Goal: Task Accomplishment & Management: Use online tool/utility

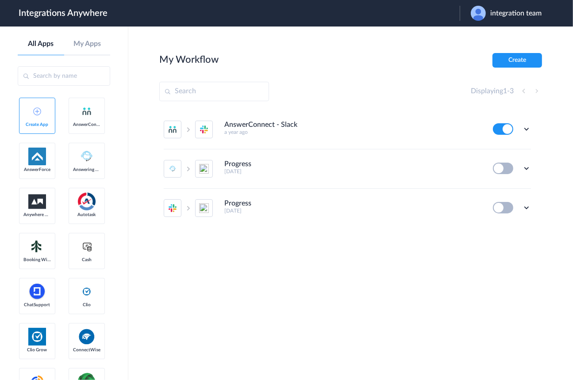
click at [523, 17] on span "integration team" at bounding box center [515, 13] width 51 height 8
click at [485, 34] on li "Logout" at bounding box center [505, 36] width 91 height 16
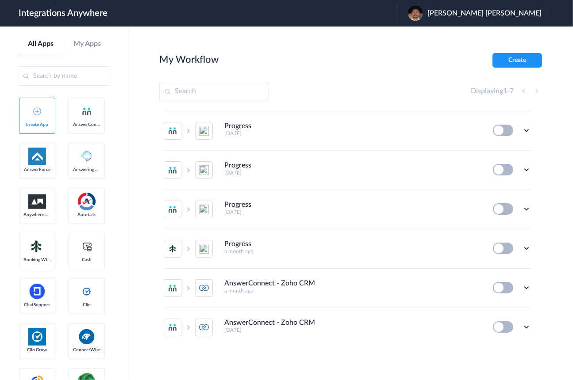
scroll to position [34, 0]
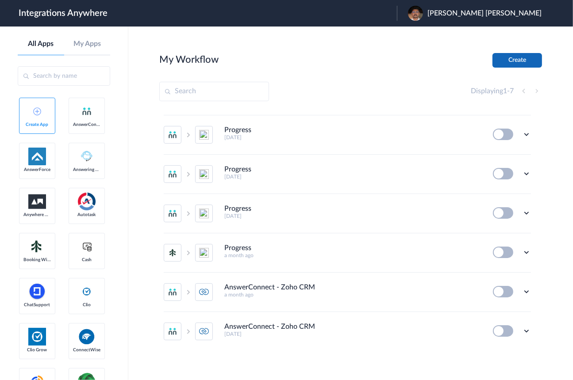
click at [524, 61] on button "Create" at bounding box center [517, 60] width 50 height 15
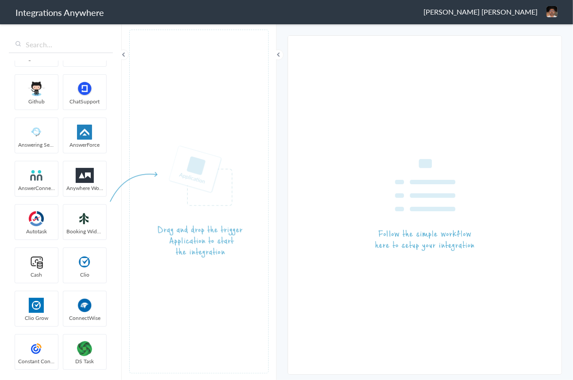
scroll to position [856, 0]
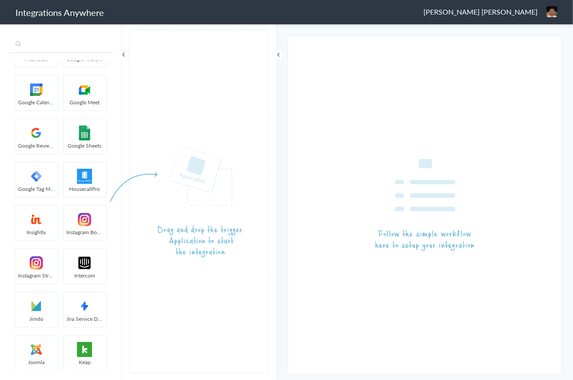
click at [61, 50] on input "text" at bounding box center [61, 44] width 104 height 17
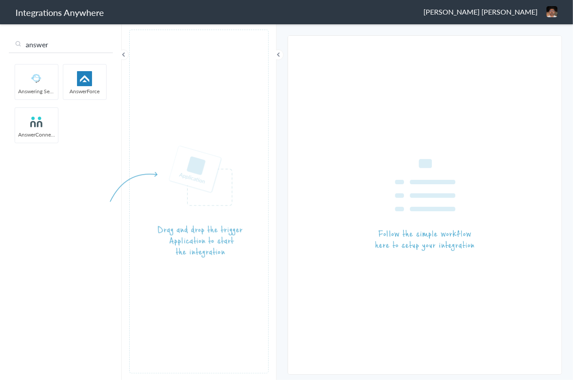
type input "answer"
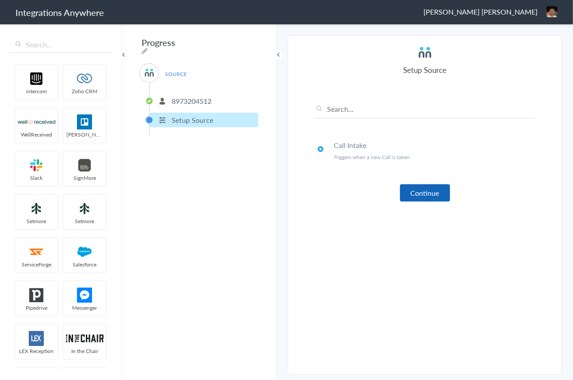
click at [418, 192] on button "Continue" at bounding box center [425, 192] width 50 height 17
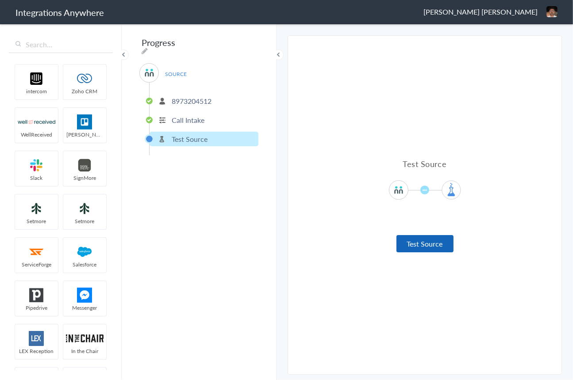
click at [428, 243] on button "Test Source" at bounding box center [424, 243] width 57 height 17
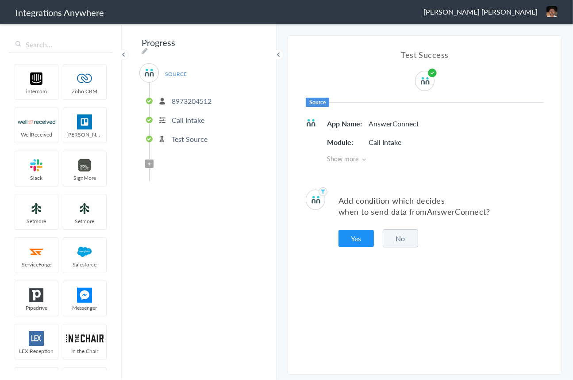
click at [397, 237] on button "No" at bounding box center [400, 239] width 35 height 18
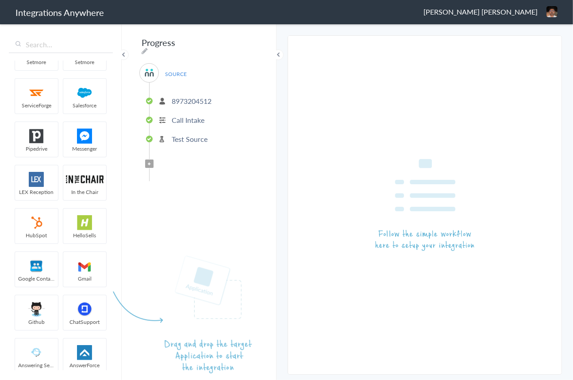
scroll to position [154, 0]
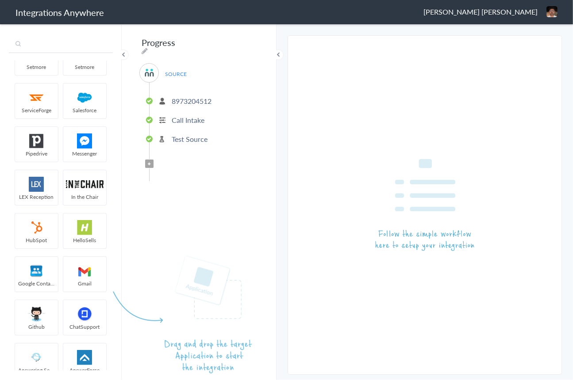
click at [62, 46] on input "text" at bounding box center [61, 44] width 104 height 17
type input "j"
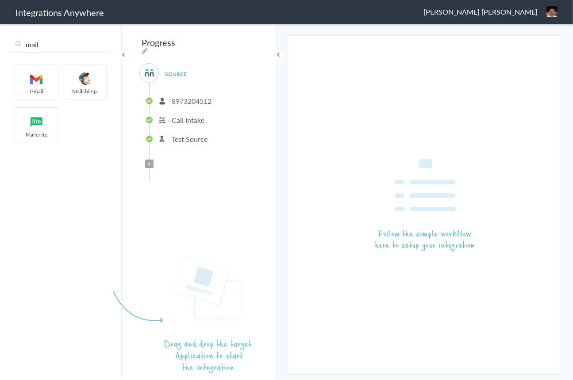
type input "mail"
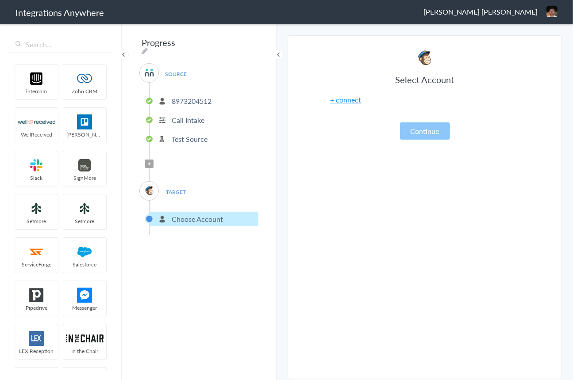
drag, startPoint x: 79, startPoint y: 78, endPoint x: 180, endPoint y: 184, distance: 146.4
click at [419, 131] on button "Continue" at bounding box center [425, 131] width 50 height 17
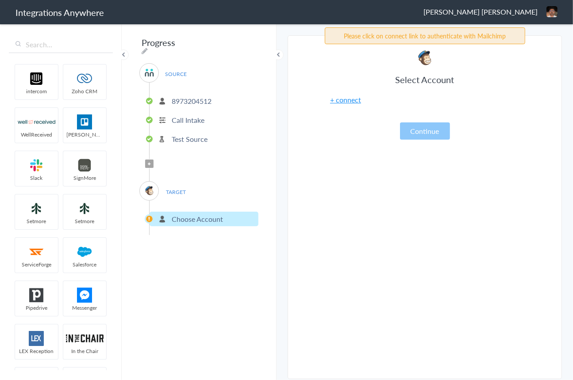
click at [359, 148] on article "Select Account + connect Continue" at bounding box center [424, 209] width 221 height 321
click at [346, 100] on link "+ connect" at bounding box center [345, 100] width 31 height 10
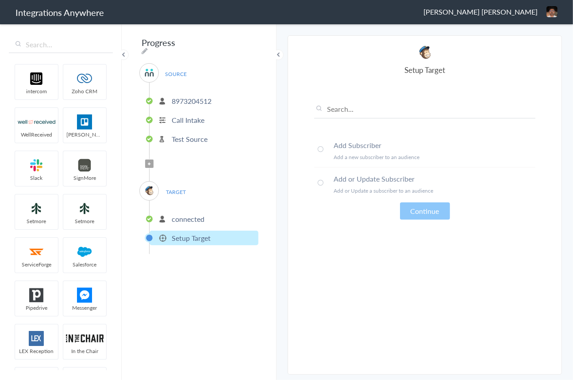
click at [349, 146] on h4 "Add Subscriber" at bounding box center [434, 145] width 202 height 10
click at [353, 175] on h4 "Add or Update Subscriber" at bounding box center [434, 179] width 202 height 10
click at [351, 150] on li "Add Subscriber Add a new subscriber to an audience" at bounding box center [424, 151] width 221 height 34
click at [356, 177] on h4 "Add or Update Subscriber" at bounding box center [434, 179] width 202 height 10
click at [349, 151] on li "Add Subscriber Add a new subscriber to an audience" at bounding box center [424, 151] width 221 height 34
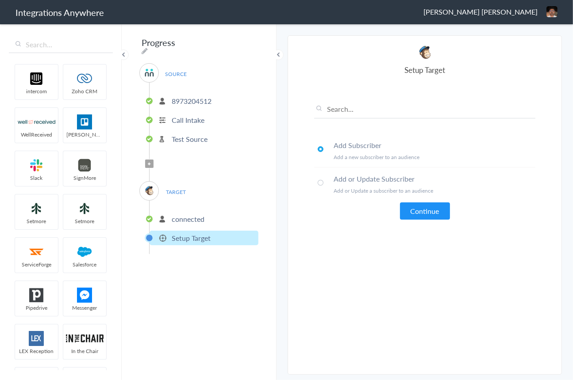
click at [361, 181] on h4 "Add or Update Subscriber" at bounding box center [434, 179] width 202 height 10
click at [350, 147] on h4 "Add Subscriber" at bounding box center [434, 145] width 202 height 10
click at [415, 204] on button "Continue" at bounding box center [425, 211] width 50 height 17
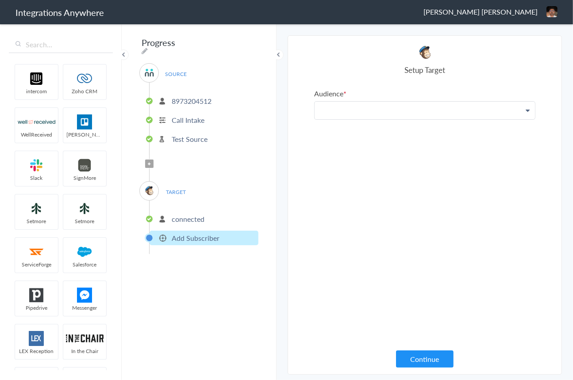
click at [410, 103] on p at bounding box center [424, 111] width 220 height 18
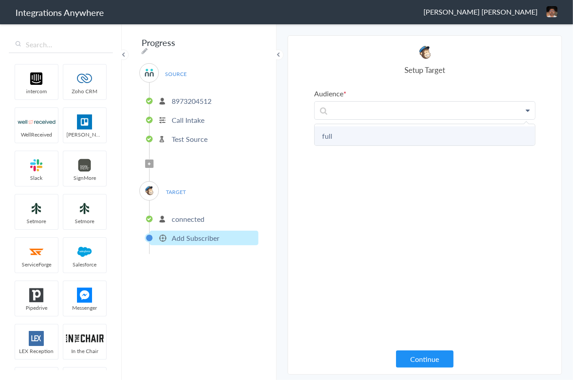
click at [394, 142] on link "full" at bounding box center [424, 135] width 220 height 19
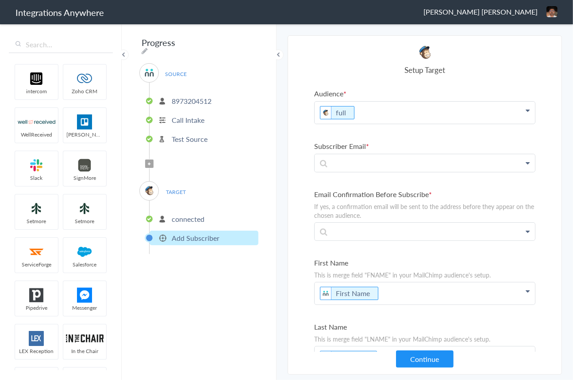
click at [295, 161] on section "Select Account 8973204512 Rename Delete (2 months ago) + connect Continue Setup…" at bounding box center [424, 205] width 274 height 340
click at [381, 164] on p at bounding box center [424, 163] width 220 height 18
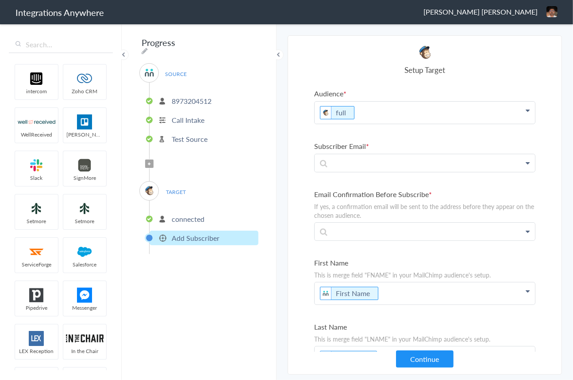
click at [300, 134] on section "Select Account 8973204512 Rename Delete (2 months ago) + connect Continue Setup…" at bounding box center [424, 205] width 274 height 340
click at [338, 161] on p at bounding box center [424, 163] width 220 height 18
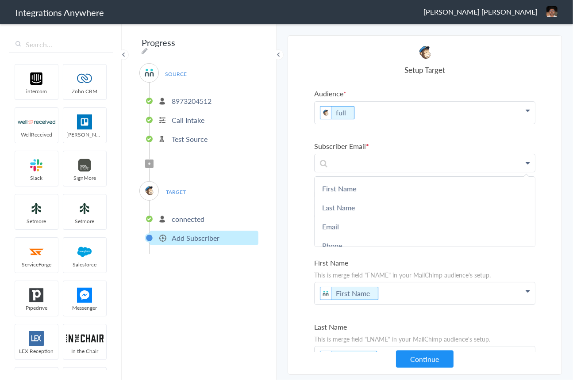
click at [318, 143] on label "Subscriber Email" at bounding box center [424, 146] width 221 height 10
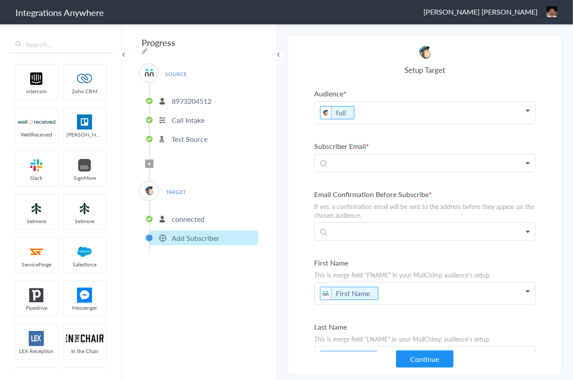
click at [195, 214] on p "connected" at bounding box center [188, 219] width 33 height 10
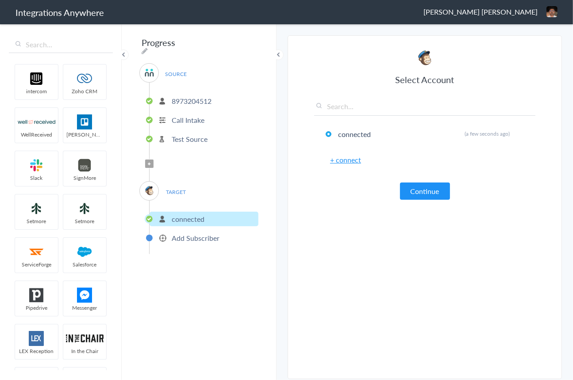
click at [197, 233] on p "Add Subscriber" at bounding box center [196, 238] width 48 height 10
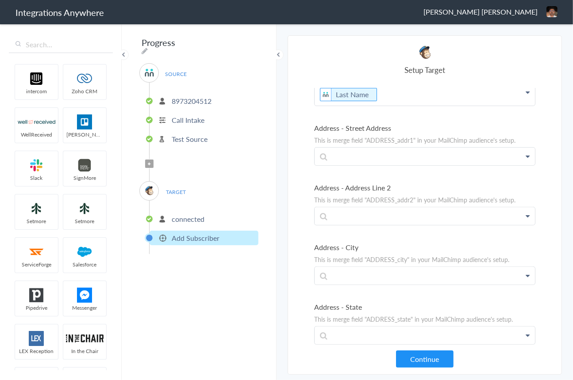
scroll to position [505, 0]
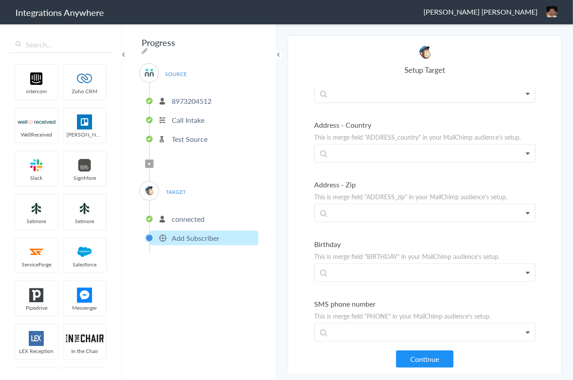
click at [204, 215] on p "connected" at bounding box center [188, 219] width 33 height 10
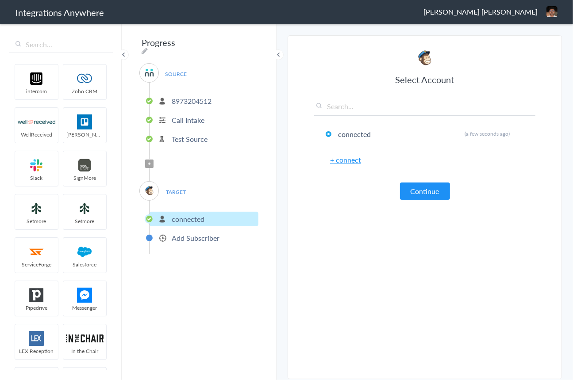
click at [203, 233] on p "Add Subscriber" at bounding box center [196, 238] width 48 height 10
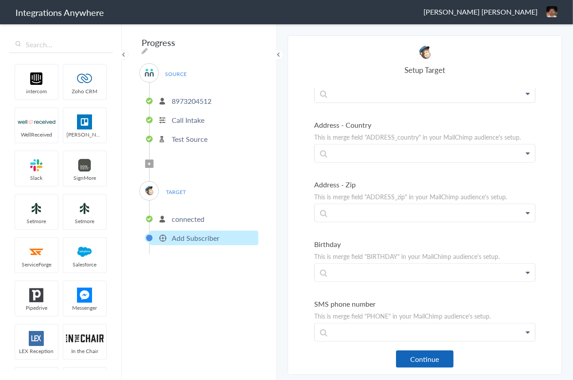
click at [420, 359] on button "Continue" at bounding box center [424, 359] width 57 height 17
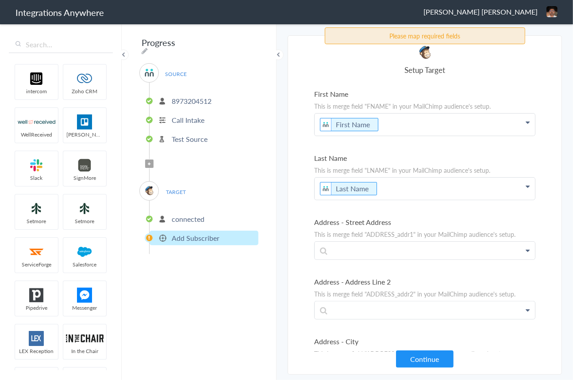
scroll to position [0, 0]
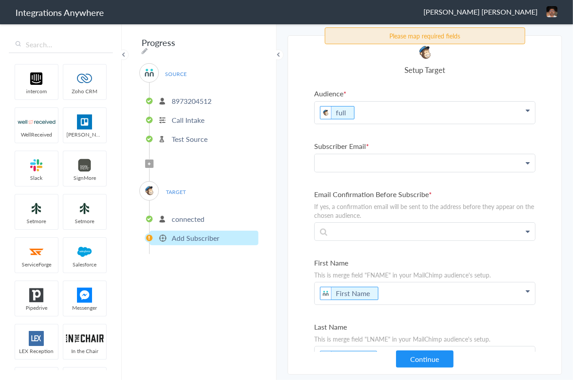
click at [388, 165] on p at bounding box center [424, 163] width 220 height 18
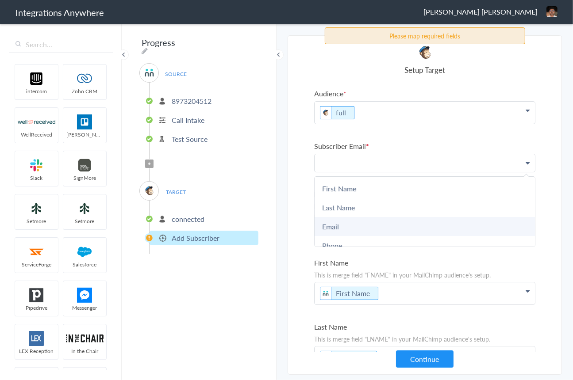
scroll to position [4, 0]
click at [372, 223] on link "Email" at bounding box center [424, 222] width 220 height 19
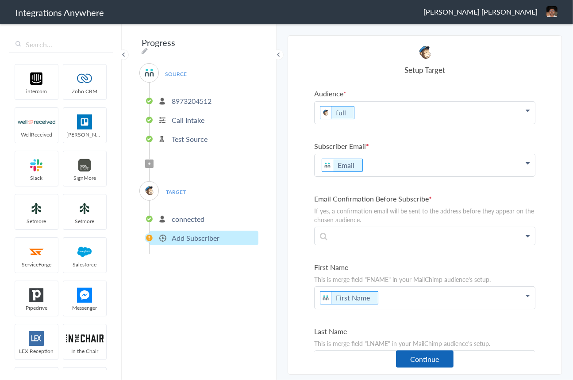
click at [434, 363] on button "Continue" at bounding box center [424, 359] width 57 height 17
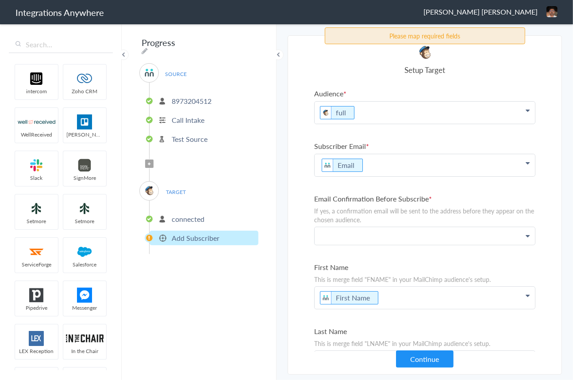
click at [394, 237] on p at bounding box center [424, 236] width 220 height 18
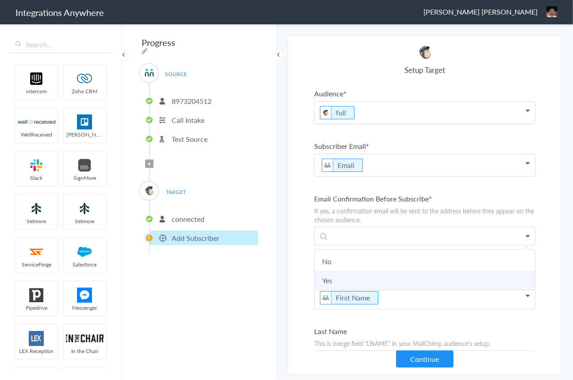
click at [349, 272] on link "Yes" at bounding box center [424, 280] width 220 height 19
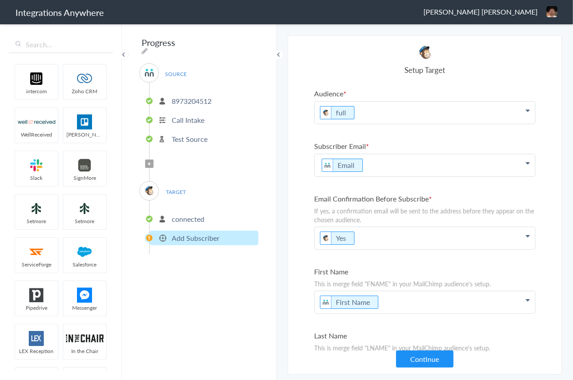
scroll to position [513, 0]
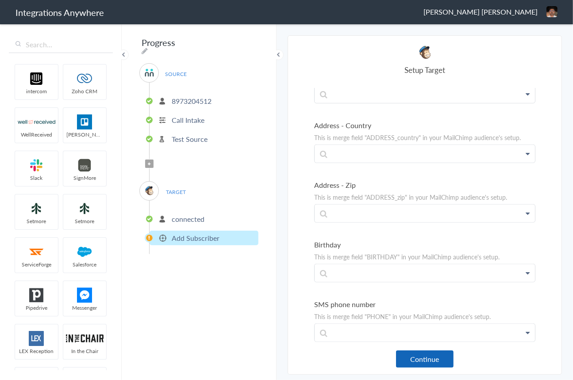
click at [425, 357] on button "Continue" at bounding box center [424, 359] width 57 height 17
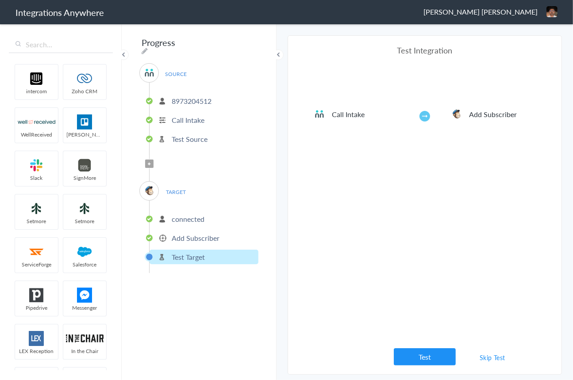
click at [487, 358] on link "Skip Test" at bounding box center [492, 358] width 47 height 16
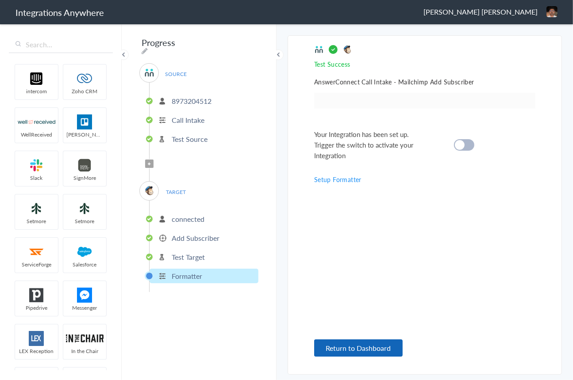
click at [360, 354] on button "Return to Dashboard" at bounding box center [358, 348] width 88 height 17
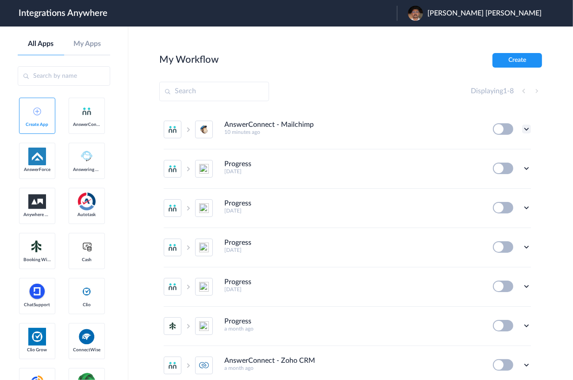
click at [522, 128] on icon at bounding box center [526, 129] width 9 height 9
click at [503, 145] on li "Edit" at bounding box center [501, 150] width 57 height 16
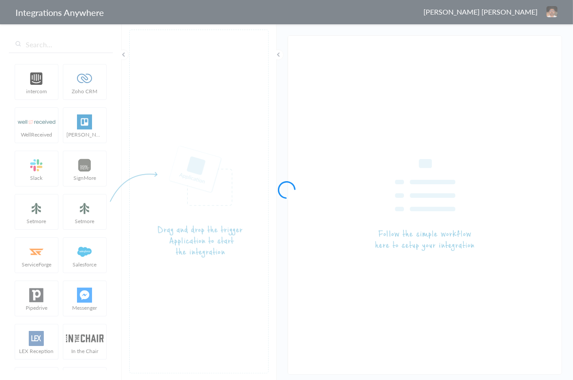
type input "AnswerConnect - Mailchimp"
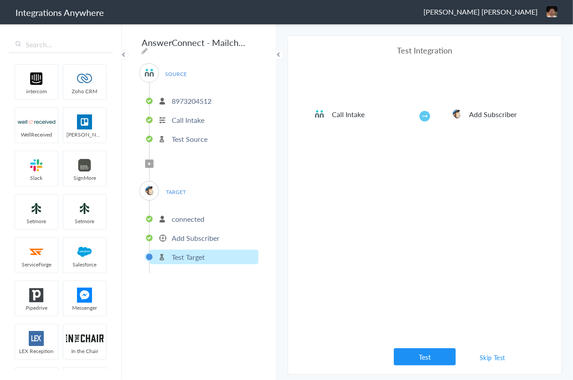
click at [198, 238] on p "Add Subscriber" at bounding box center [196, 238] width 48 height 10
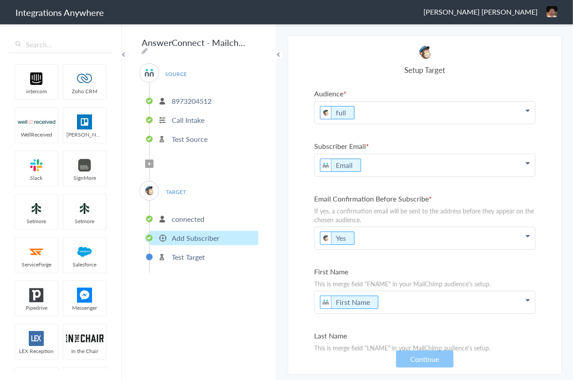
click at [199, 236] on p "Add Subscriber" at bounding box center [196, 238] width 48 height 10
click at [167, 216] on li "connected" at bounding box center [203, 219] width 109 height 15
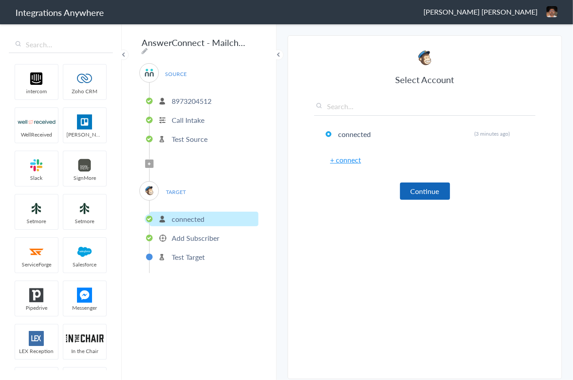
click at [433, 191] on button "Continue" at bounding box center [425, 191] width 50 height 17
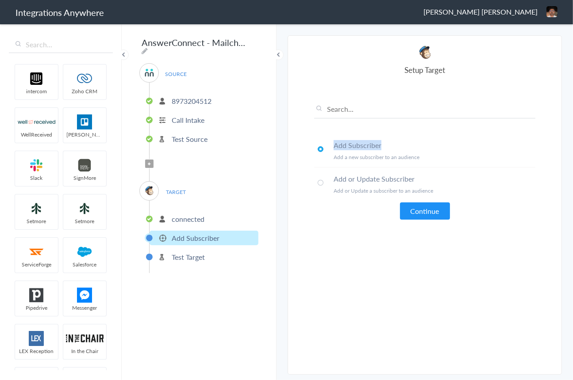
drag, startPoint x: 334, startPoint y: 143, endPoint x: 395, endPoint y: 148, distance: 61.2
click at [394, 145] on h4 "Add Subscriber" at bounding box center [434, 145] width 202 height 10
copy h4 "Add Subscriber"
drag, startPoint x: 333, startPoint y: 177, endPoint x: 426, endPoint y: 177, distance: 92.9
click at [426, 177] on li "Add or Update Subscriber Add or Update a subscriber to an audience" at bounding box center [424, 184] width 221 height 33
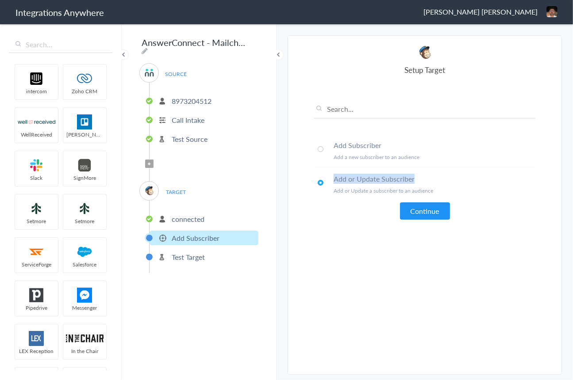
copy h4 "Add or Update Subscriber"
click at [402, 214] on button "Continue" at bounding box center [425, 211] width 50 height 17
